Goal: Entertainment & Leisure: Consume media (video, audio)

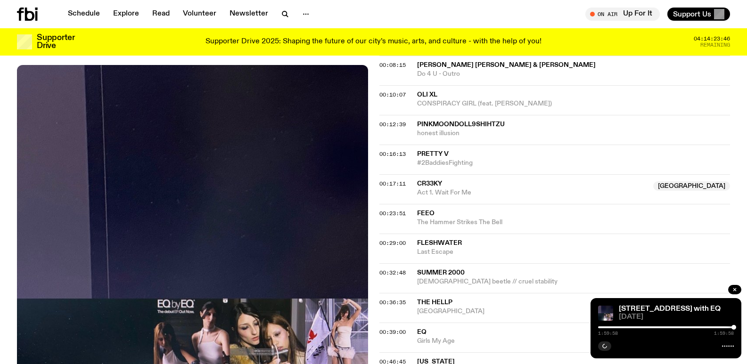
scroll to position [511, 0]
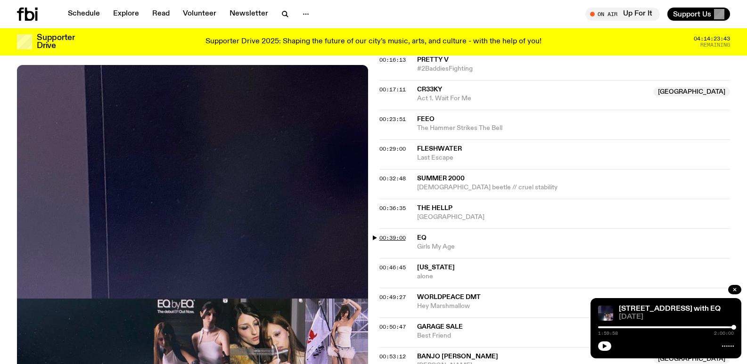
click at [397, 238] on span "00:39:00" at bounding box center [393, 238] width 26 height 8
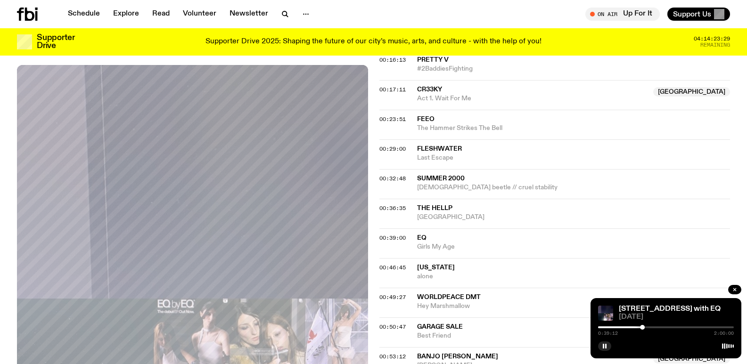
click at [423, 240] on span "EQ" at bounding box center [421, 238] width 9 height 7
click at [397, 235] on span "00:39:00" at bounding box center [393, 238] width 26 height 8
click at [400, 264] on span "00:46:45" at bounding box center [393, 268] width 26 height 8
click at [650, 327] on div at bounding box center [651, 327] width 5 height 5
click at [647, 327] on div at bounding box center [582, 328] width 136 height 2
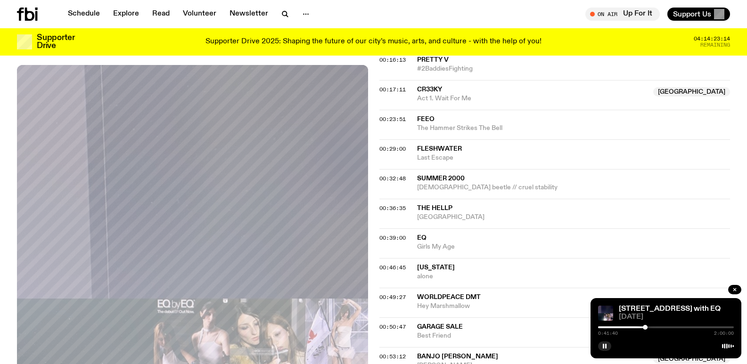
click at [645, 326] on div at bounding box center [645, 327] width 5 height 5
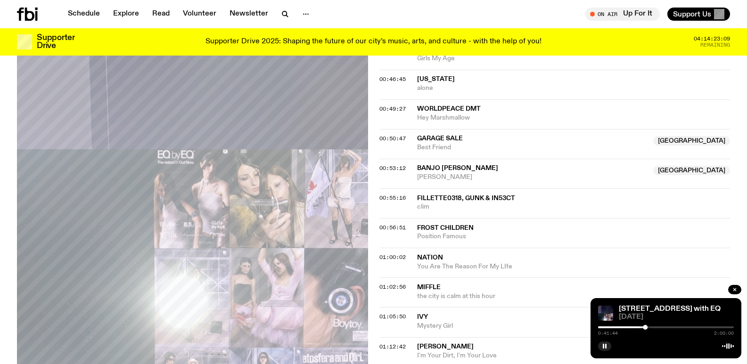
scroll to position [794, 0]
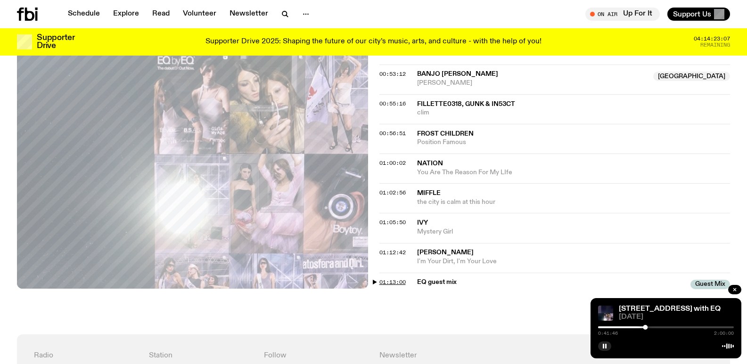
click at [389, 282] on span "01:13:00" at bounding box center [393, 283] width 26 height 8
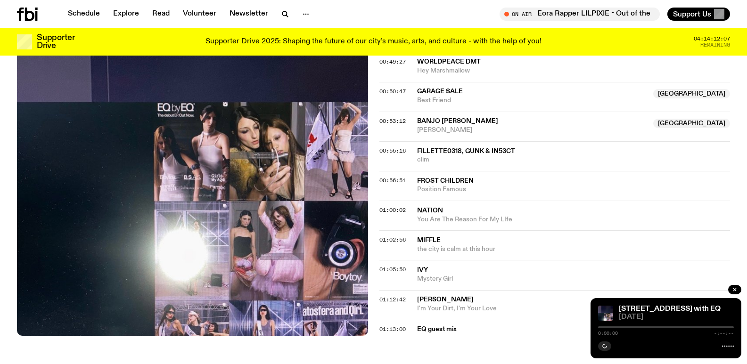
scroll to position [982, 0]
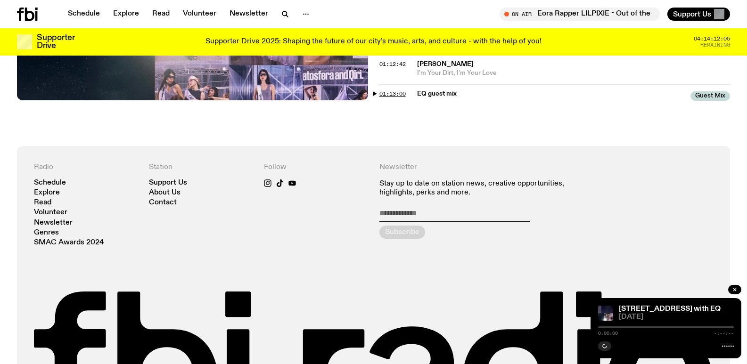
click at [401, 92] on span "01:13:00" at bounding box center [393, 94] width 26 height 8
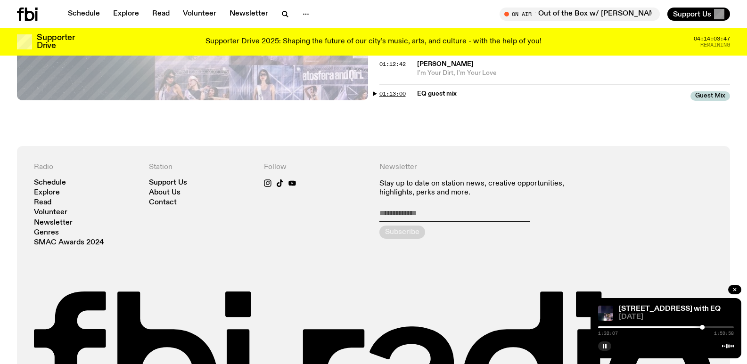
click at [394, 91] on span "01:13:00" at bounding box center [393, 94] width 26 height 8
click at [605, 346] on rect "button" at bounding box center [605, 346] width 1 height 5
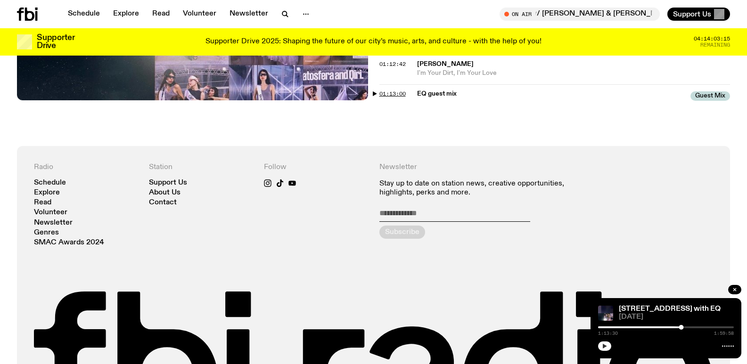
click at [398, 92] on span "01:13:00" at bounding box center [393, 94] width 26 height 8
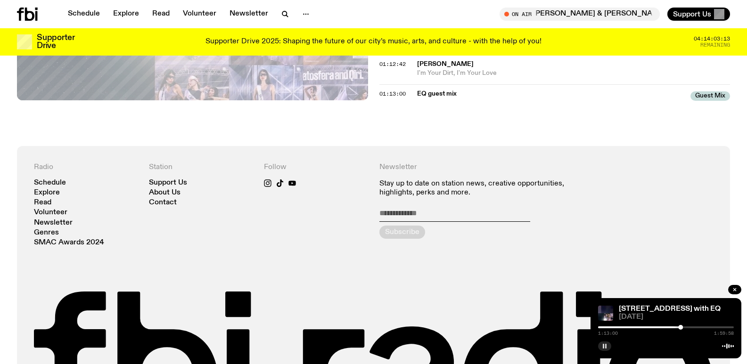
click at [604, 348] on rect "button" at bounding box center [603, 346] width 1 height 5
